Goal: Task Accomplishment & Management: Manage account settings

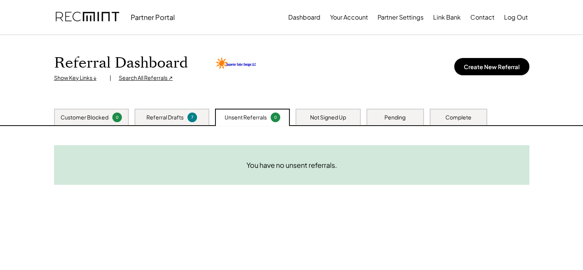
click at [140, 76] on div "Search All Referrals ↗" at bounding box center [146, 78] width 54 height 8
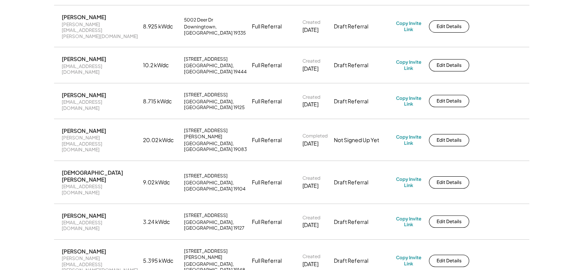
scroll to position [36, 0]
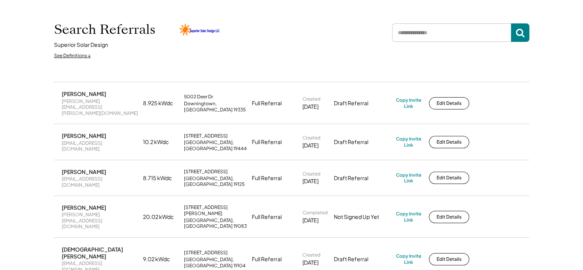
click at [424, 34] on input "input" at bounding box center [451, 32] width 119 height 18
type input "*****"
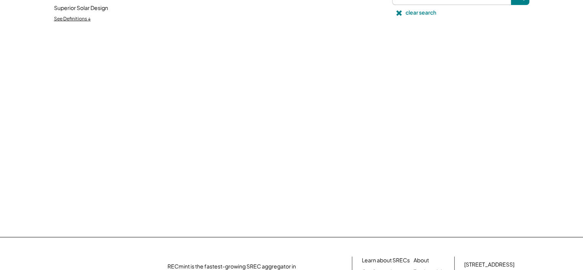
scroll to position [0, 0]
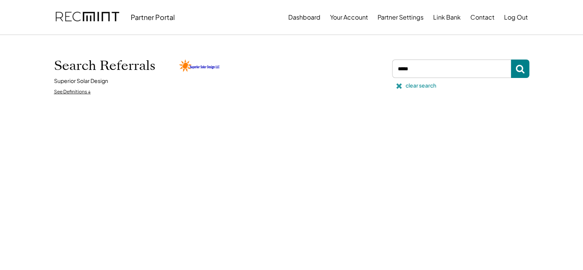
click at [399, 84] on icon at bounding box center [399, 86] width 8 height 8
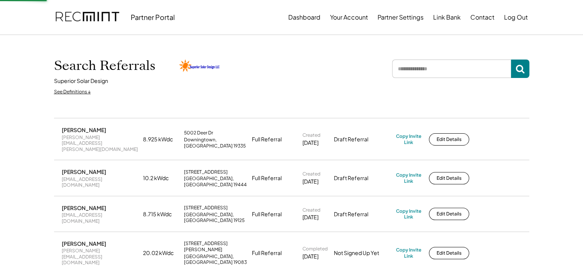
click at [265, 95] on div "Search Referrals Superior Solar Design See Definitions ↓ clear search" at bounding box center [291, 76] width 475 height 44
click at [350, 16] on button "Your Account" at bounding box center [349, 17] width 38 height 15
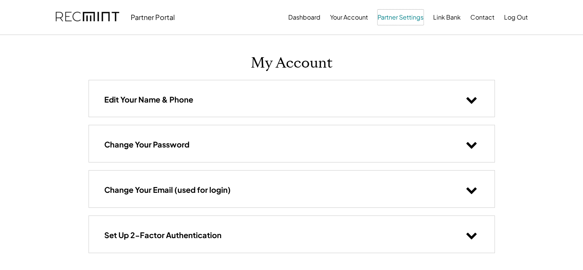
click at [408, 15] on button "Partner Settings" at bounding box center [401, 17] width 46 height 15
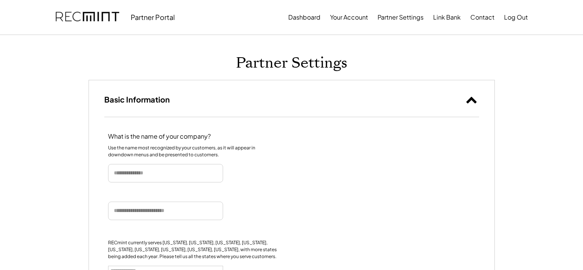
select select
type input "**********"
select select "**********"
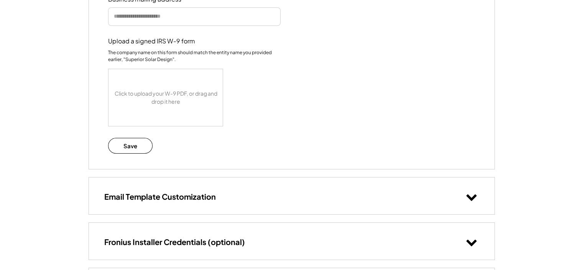
scroll to position [767, 0]
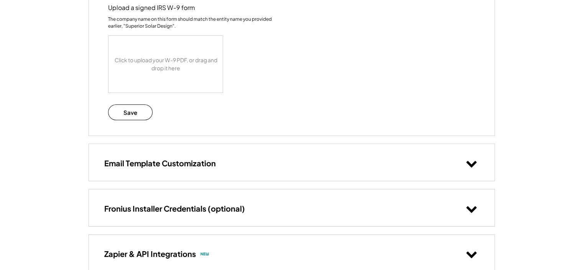
click at [270, 159] on div "Email Template Customization" at bounding box center [292, 162] width 406 height 36
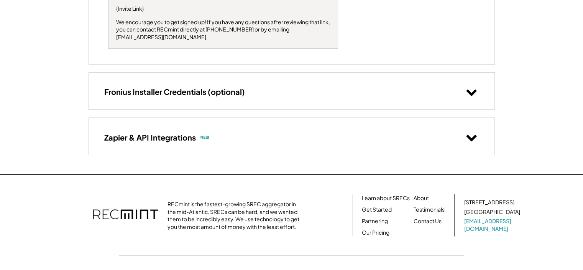
scroll to position [1377, 0]
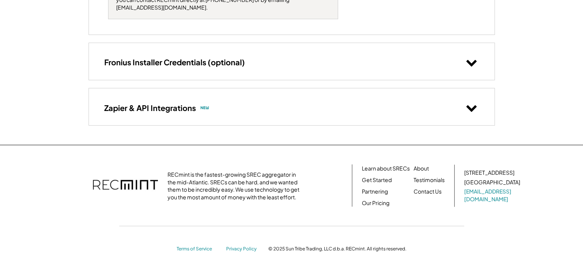
click at [474, 107] on use at bounding box center [471, 108] width 10 height 7
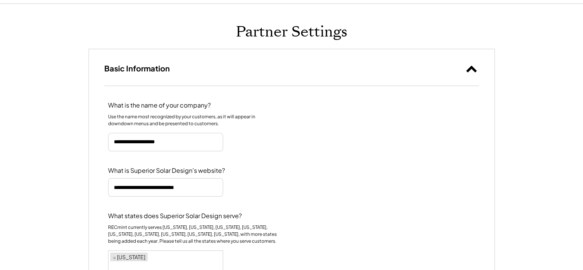
scroll to position [0, 0]
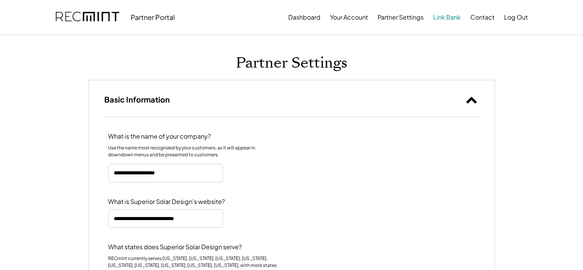
click at [447, 17] on button "Link Bank" at bounding box center [447, 17] width 28 height 15
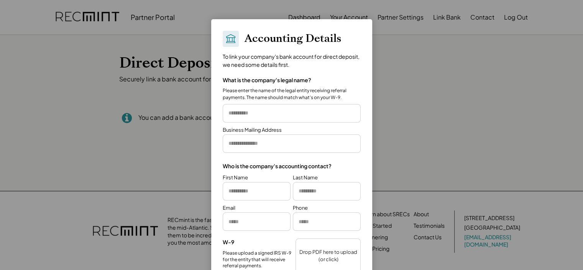
click at [412, 93] on div at bounding box center [291, 135] width 583 height 270
